Goal: Use online tool/utility: Utilize a website feature to perform a specific function

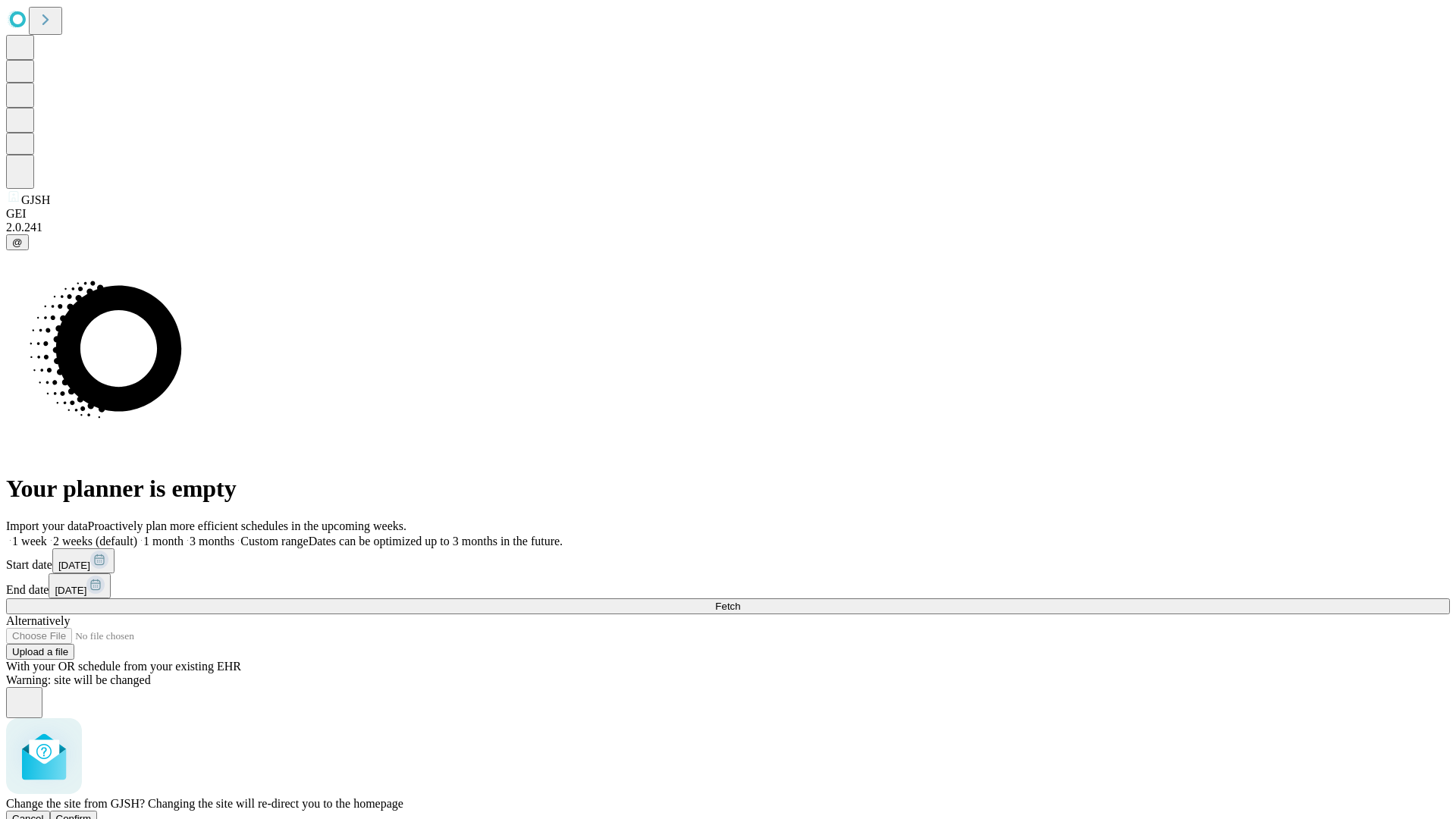
click at [92, 813] on span "Confirm" at bounding box center [73, 819] width 35 height 11
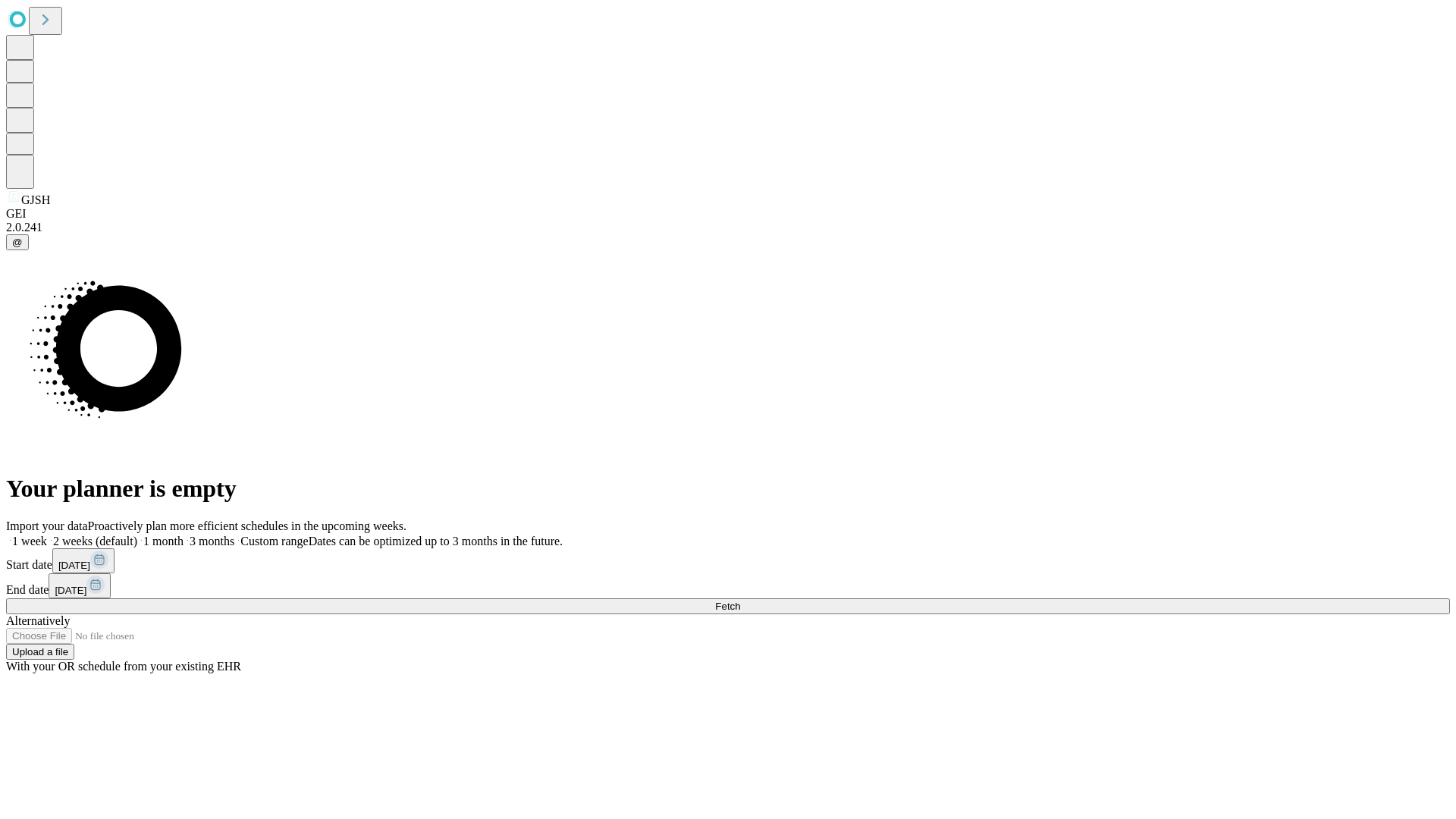
click at [183, 535] on label "1 month" at bounding box center [160, 541] width 46 height 13
click at [740, 601] on span "Fetch" at bounding box center [728, 607] width 25 height 11
